Goal: Transaction & Acquisition: Purchase product/service

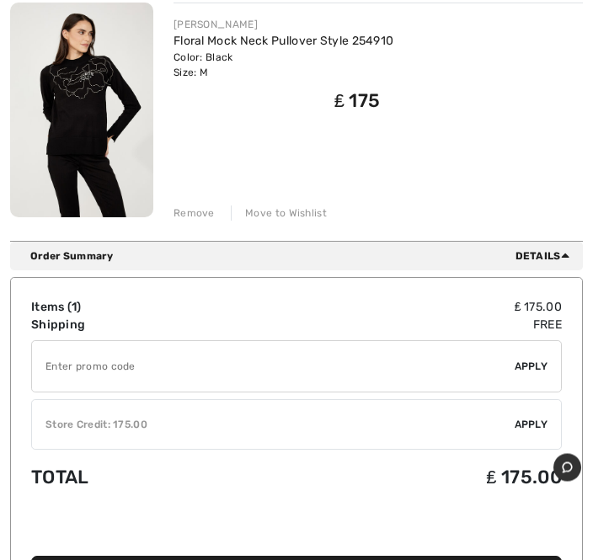
scroll to position [262, 0]
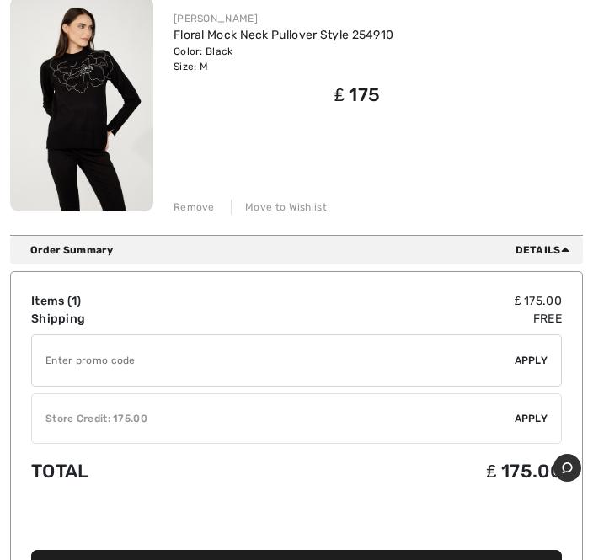
click at [527, 419] on span "Apply" at bounding box center [532, 418] width 34 height 15
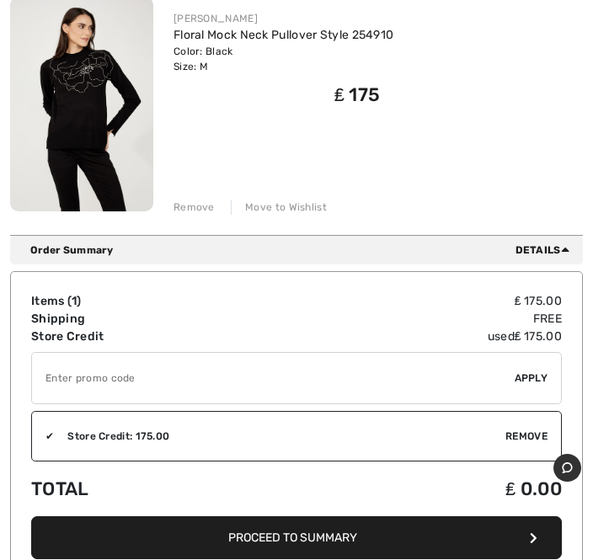
click at [265, 548] on button "Proceed to Summary" at bounding box center [296, 537] width 531 height 43
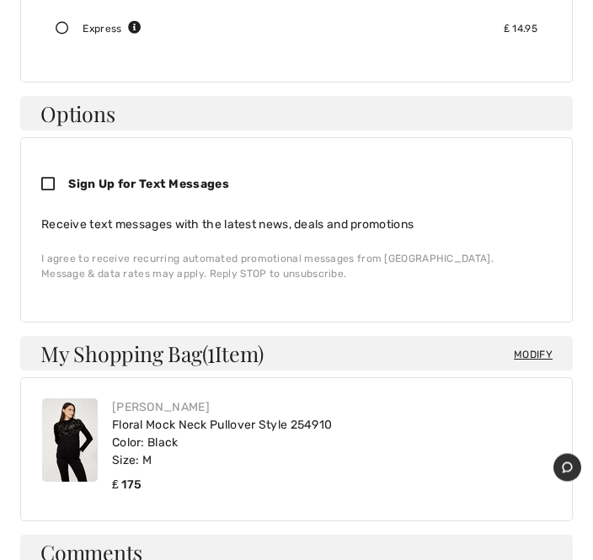
scroll to position [451, 0]
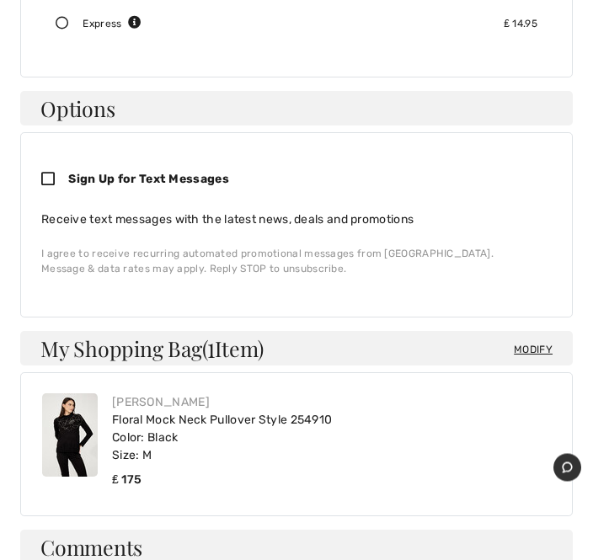
click at [70, 419] on img at bounding box center [70, 435] width 56 height 83
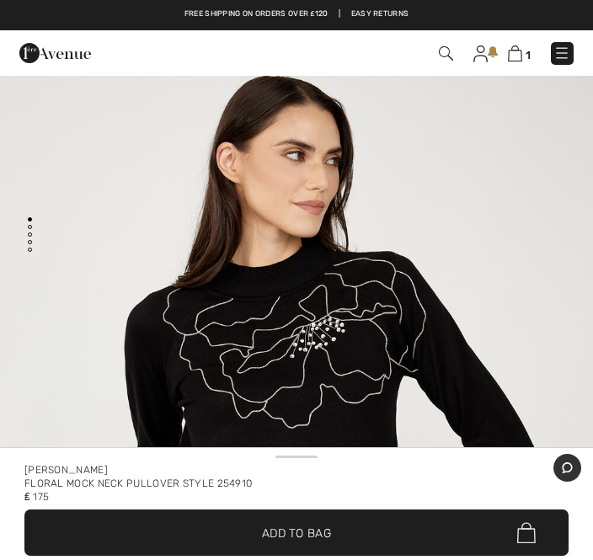
click at [517, 59] on img at bounding box center [515, 53] width 14 height 16
click at [520, 60] on img at bounding box center [515, 53] width 14 height 16
click at [517, 58] on img at bounding box center [515, 53] width 14 height 16
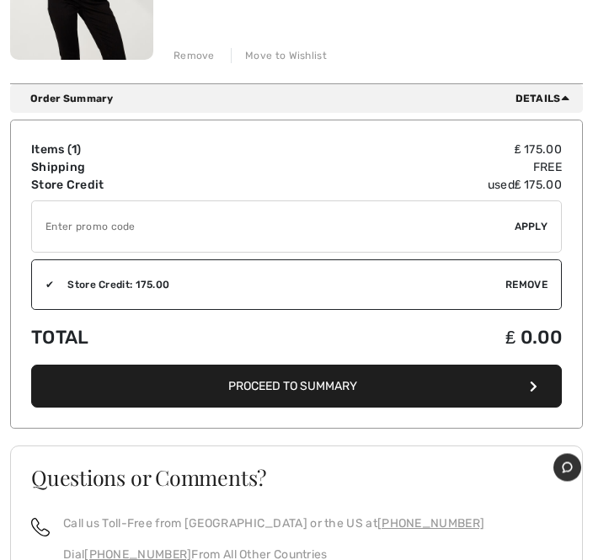
scroll to position [425, 0]
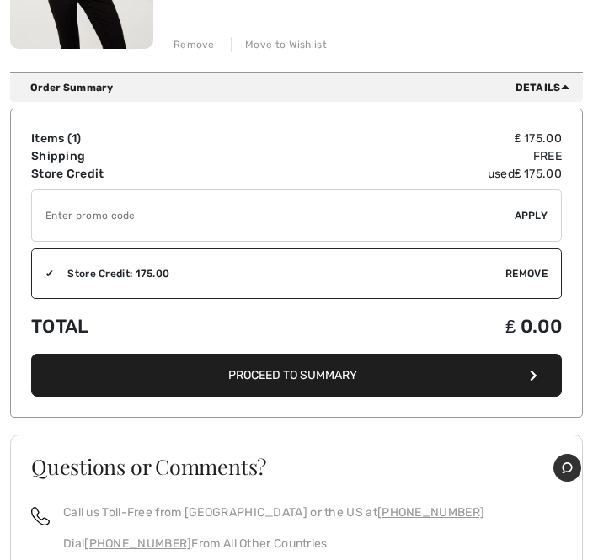
click at [308, 371] on span "Proceed to Summary" at bounding box center [292, 375] width 129 height 14
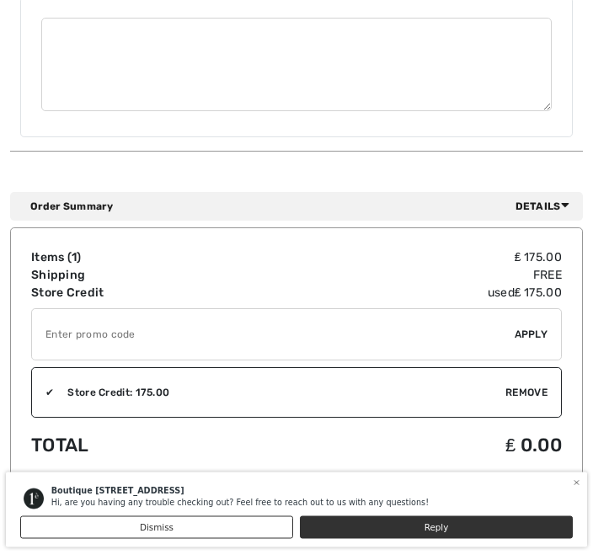
scroll to position [1033, 0]
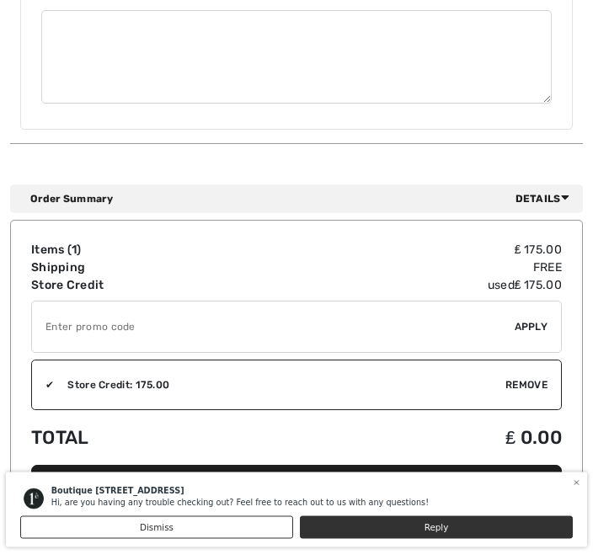
click at [296, 480] on div "Boutique 1ère Avenue Hi, are you having any trouble checking out? Feel free to …" at bounding box center [296, 276] width 593 height 552
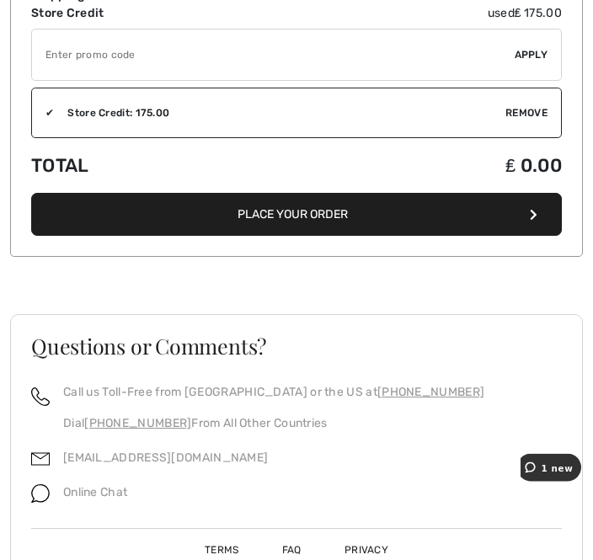
scroll to position [1306, 0]
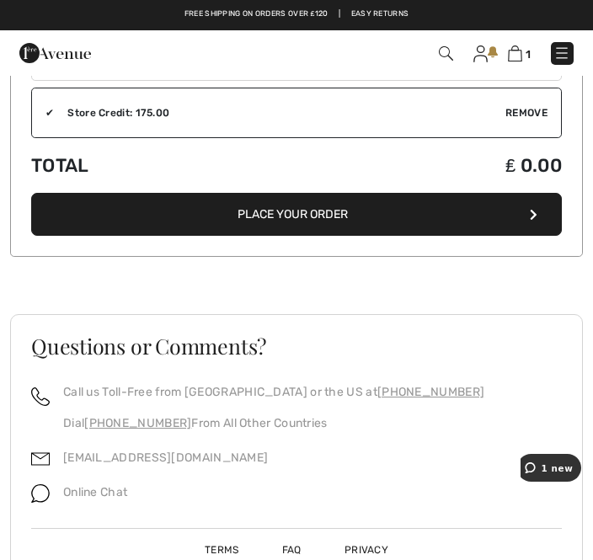
click at [544, 216] on button "Place Your Order" at bounding box center [296, 214] width 531 height 43
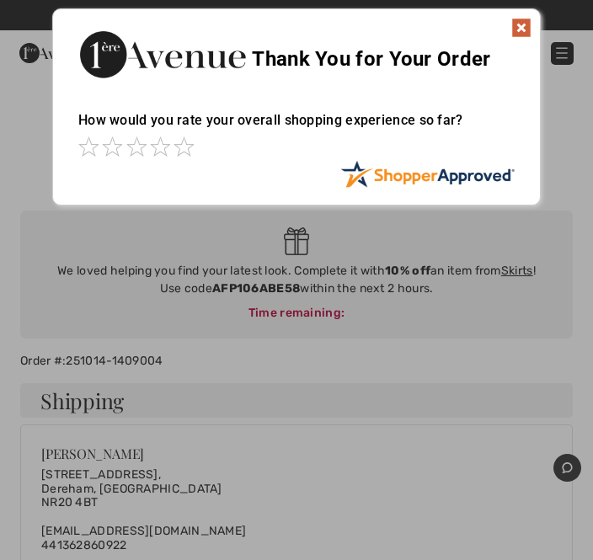
click at [531, 29] on img at bounding box center [521, 28] width 20 height 20
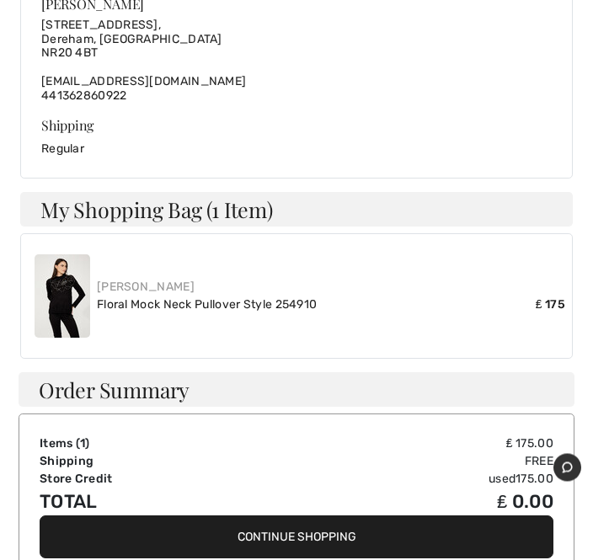
scroll to position [450, 0]
click at [291, 537] on button "Continue Shopping" at bounding box center [297, 537] width 514 height 43
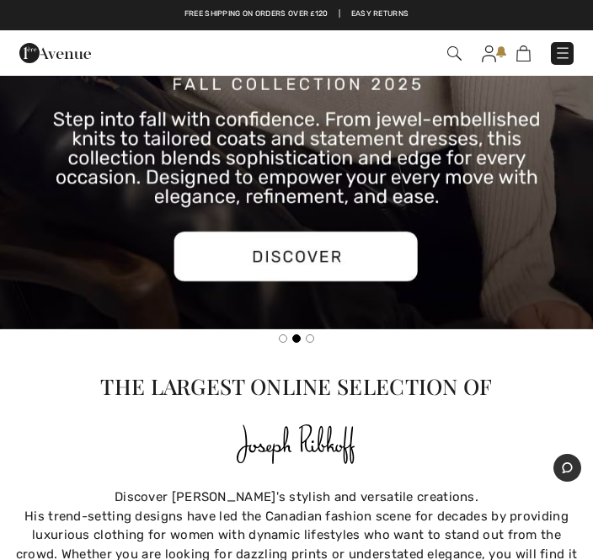
scroll to position [1661, 0]
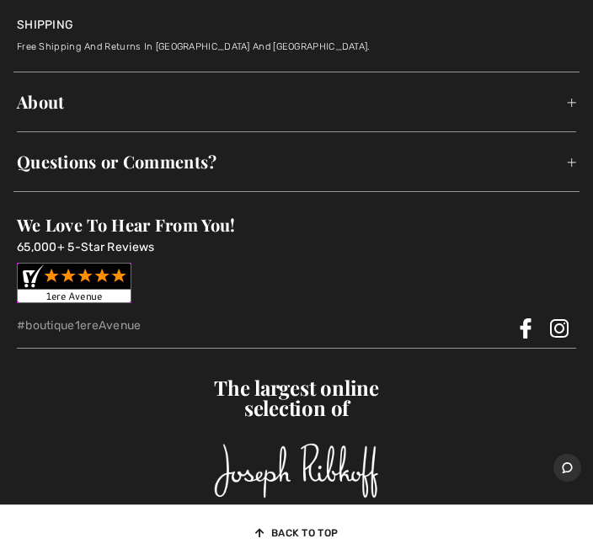
scroll to position [13851, 0]
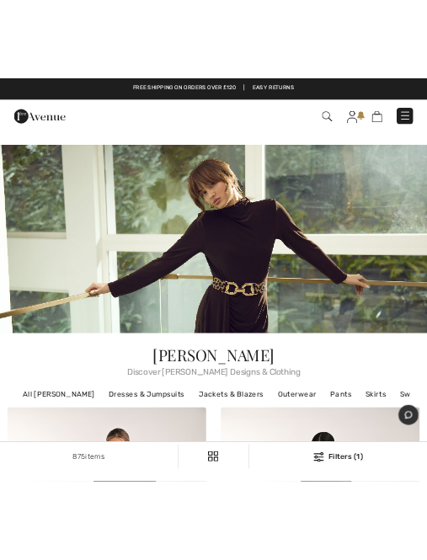
scroll to position [0, 0]
